Goal: Transaction & Acquisition: Book appointment/travel/reservation

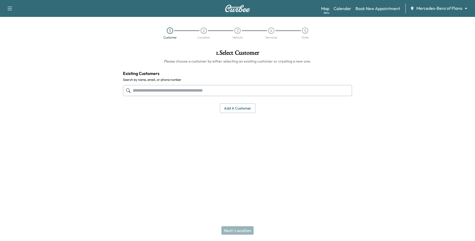
click at [379, 12] on div "Map Beta Calendar Book New Appointment Mercedes-Benz of Plano ******** ​" at bounding box center [395, 8] width 149 height 10
click at [378, 10] on link "Book New Appointment" at bounding box center [377, 8] width 45 height 6
click at [179, 90] on input "text" at bounding box center [237, 90] width 229 height 11
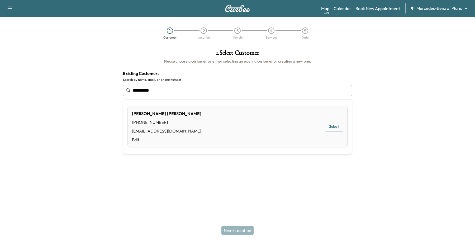
type input "**********"
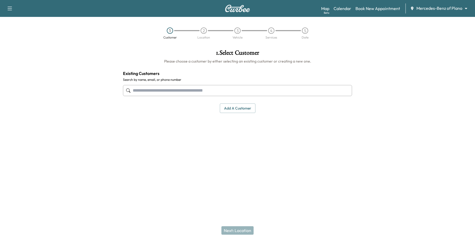
click at [166, 87] on input "text" at bounding box center [237, 90] width 229 height 11
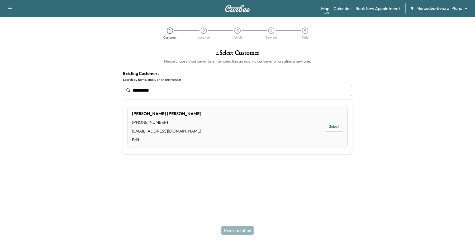
click at [181, 109] on div "[PERSON_NAME] [PHONE_NUMBER] [EMAIL_ADDRESS][DOMAIN_NAME] Edit Select" at bounding box center [237, 126] width 220 height 41
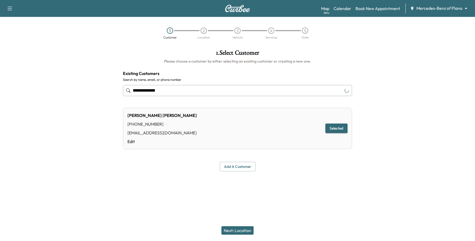
type input "**********"
click at [245, 229] on button "Next: Location" at bounding box center [237, 230] width 32 height 8
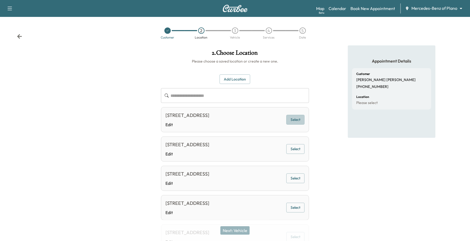
click at [294, 122] on button "Select" at bounding box center [295, 120] width 18 height 10
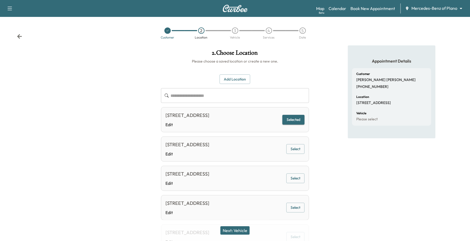
click at [238, 231] on button "Next: Vehicle" at bounding box center [234, 230] width 29 height 8
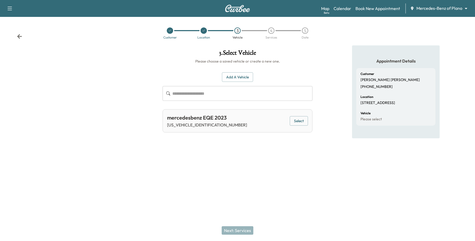
click at [296, 124] on button "Select" at bounding box center [299, 121] width 18 height 10
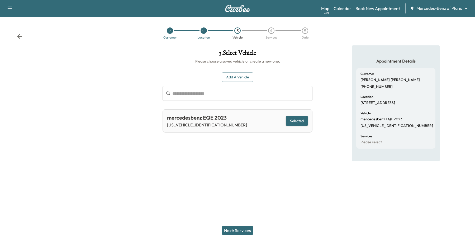
click at [233, 233] on button "Next: Services" at bounding box center [237, 230] width 32 height 8
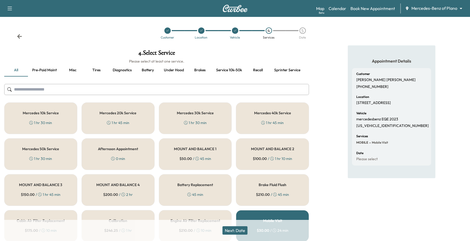
click at [117, 121] on div "1 hr 45 min" at bounding box center [118, 122] width 22 height 5
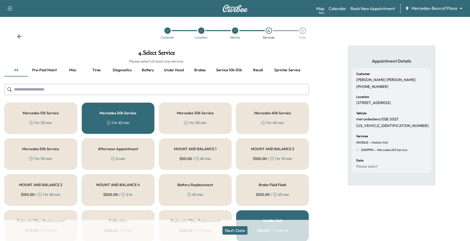
click at [235, 227] on button "Next: Date" at bounding box center [234, 230] width 25 height 8
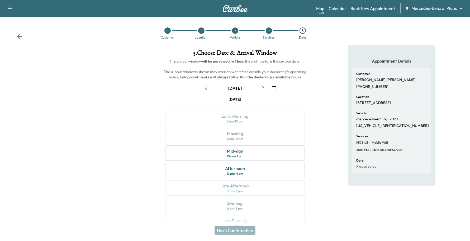
click at [261, 88] on icon "button" at bounding box center [263, 88] width 4 height 4
click at [189, 156] on div "Mid-day 10 am - 2 pm" at bounding box center [235, 152] width 140 height 15
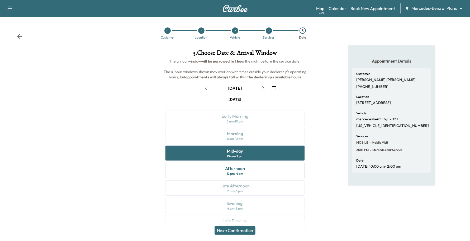
click at [247, 229] on button "Next: Confirmation" at bounding box center [234, 230] width 41 height 8
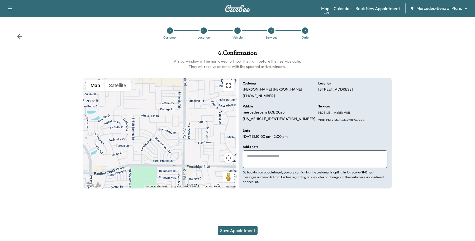
click at [245, 230] on button "Save Appointment" at bounding box center [238, 230] width 40 height 8
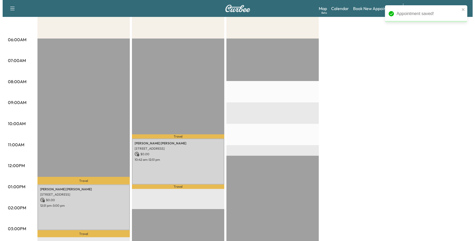
scroll to position [165, 0]
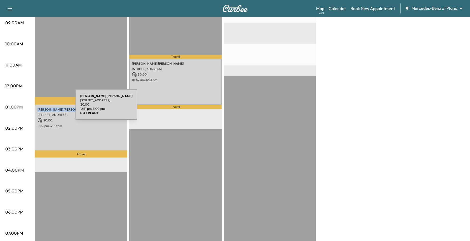
drag, startPoint x: 70, startPoint y: 108, endPoint x: 36, endPoint y: 108, distance: 34.3
click at [36, 108] on div "[PERSON_NAME] [STREET_ADDRESS] $ 0.00 12:51 pm - 3:00 pm" at bounding box center [81, 128] width 92 height 46
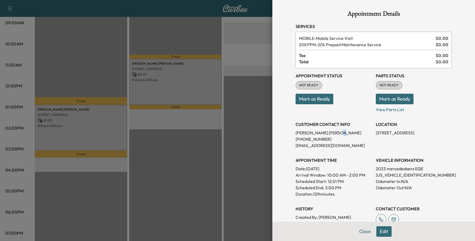
drag, startPoint x: 40, startPoint y: 107, endPoint x: 317, endPoint y: 132, distance: 278.5
click at [317, 132] on p "[PERSON_NAME]" at bounding box center [333, 132] width 76 height 6
click at [332, 131] on p "[PERSON_NAME]" at bounding box center [333, 132] width 76 height 6
drag, startPoint x: 323, startPoint y: 135, endPoint x: 324, endPoint y: 141, distance: 6.4
click at [323, 136] on div "CUSTOMER CONTACT INFO [PERSON_NAME] [PHONE_NUMBER] [EMAIL_ADDRESS][DOMAIN_NAME]" at bounding box center [333, 133] width 76 height 32
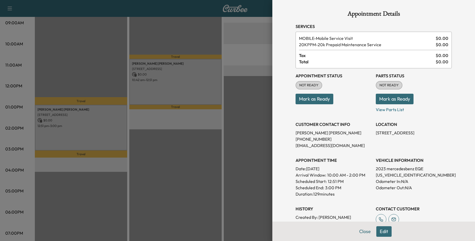
click at [321, 149] on div "Appointment Status NOT READY Mark as Ready Parts Status NOT READY Mark as Ready…" at bounding box center [373, 147] width 156 height 158
drag, startPoint x: 322, startPoint y: 130, endPoint x: 293, endPoint y: 132, distance: 29.9
click at [289, 133] on div "Appointment Details Services MOBILE - Mobile Service Visit $ 0.00 20KPPM - 20k …" at bounding box center [373, 151] width 169 height 303
copy p "[PERSON_NAME]"
